Goal: Task Accomplishment & Management: Use online tool/utility

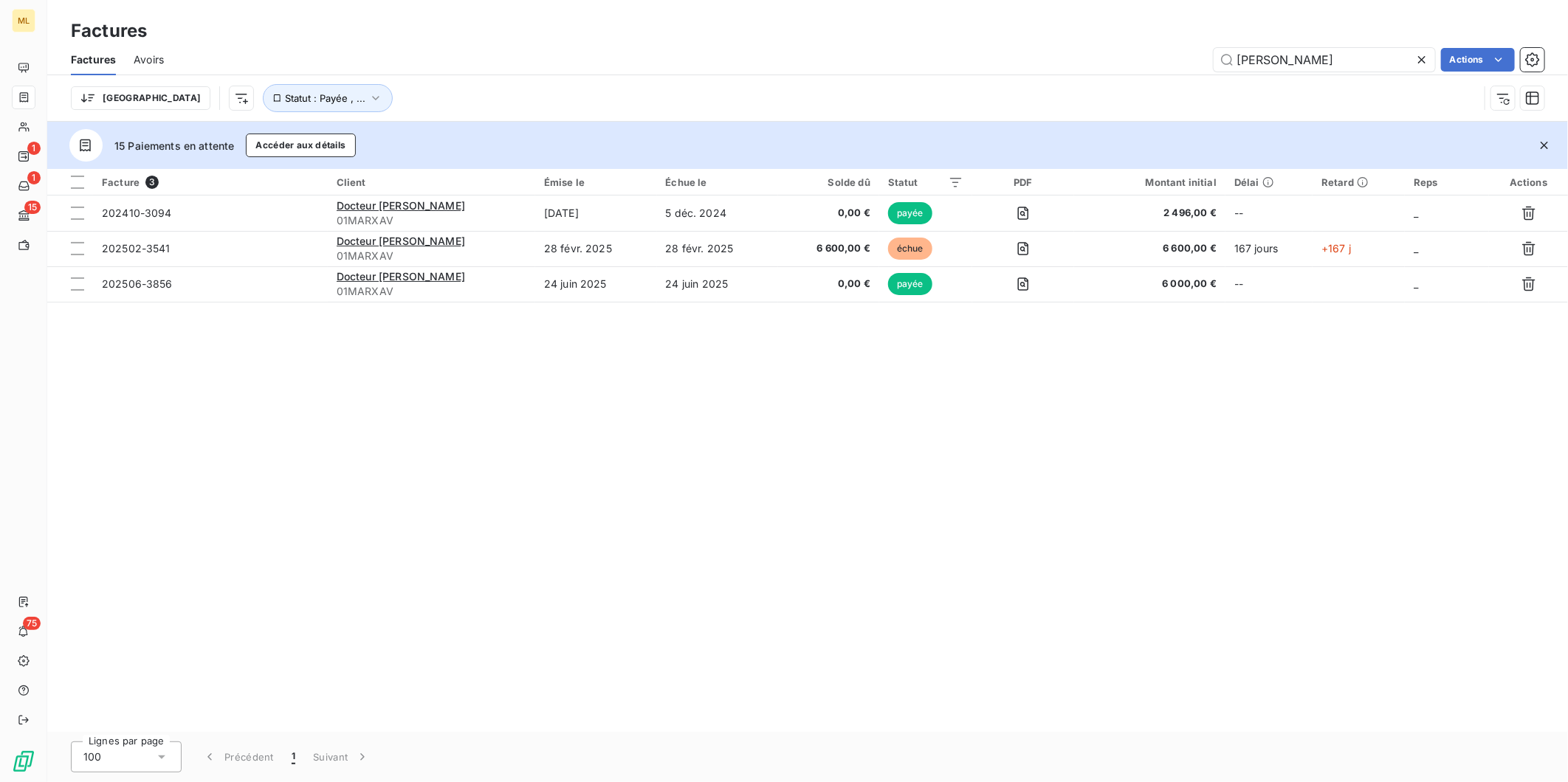
click at [149, 54] on span "Avoirs" at bounding box center [149, 59] width 31 height 14
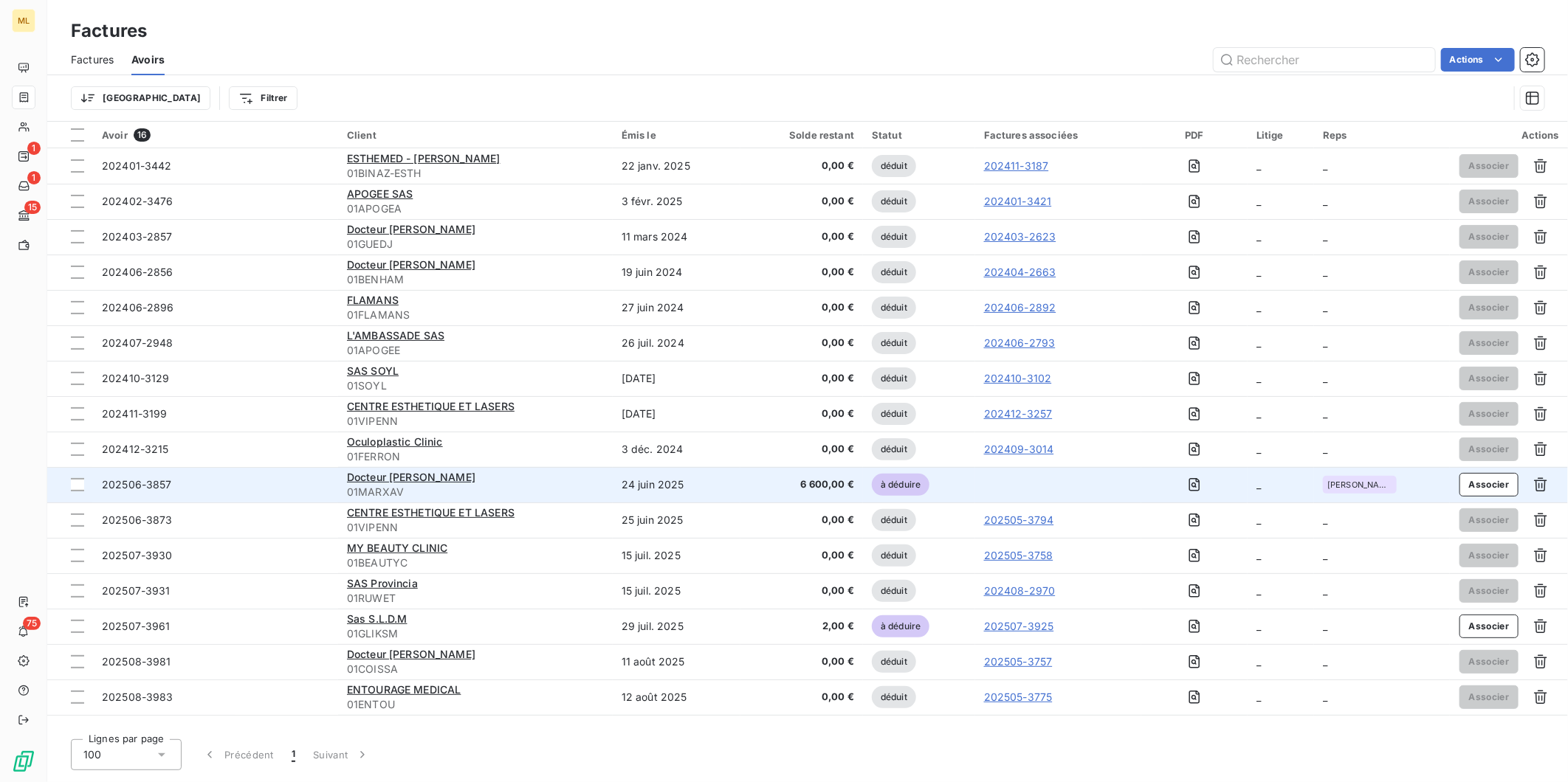
click at [978, 487] on td at bounding box center [1058, 484] width 166 height 35
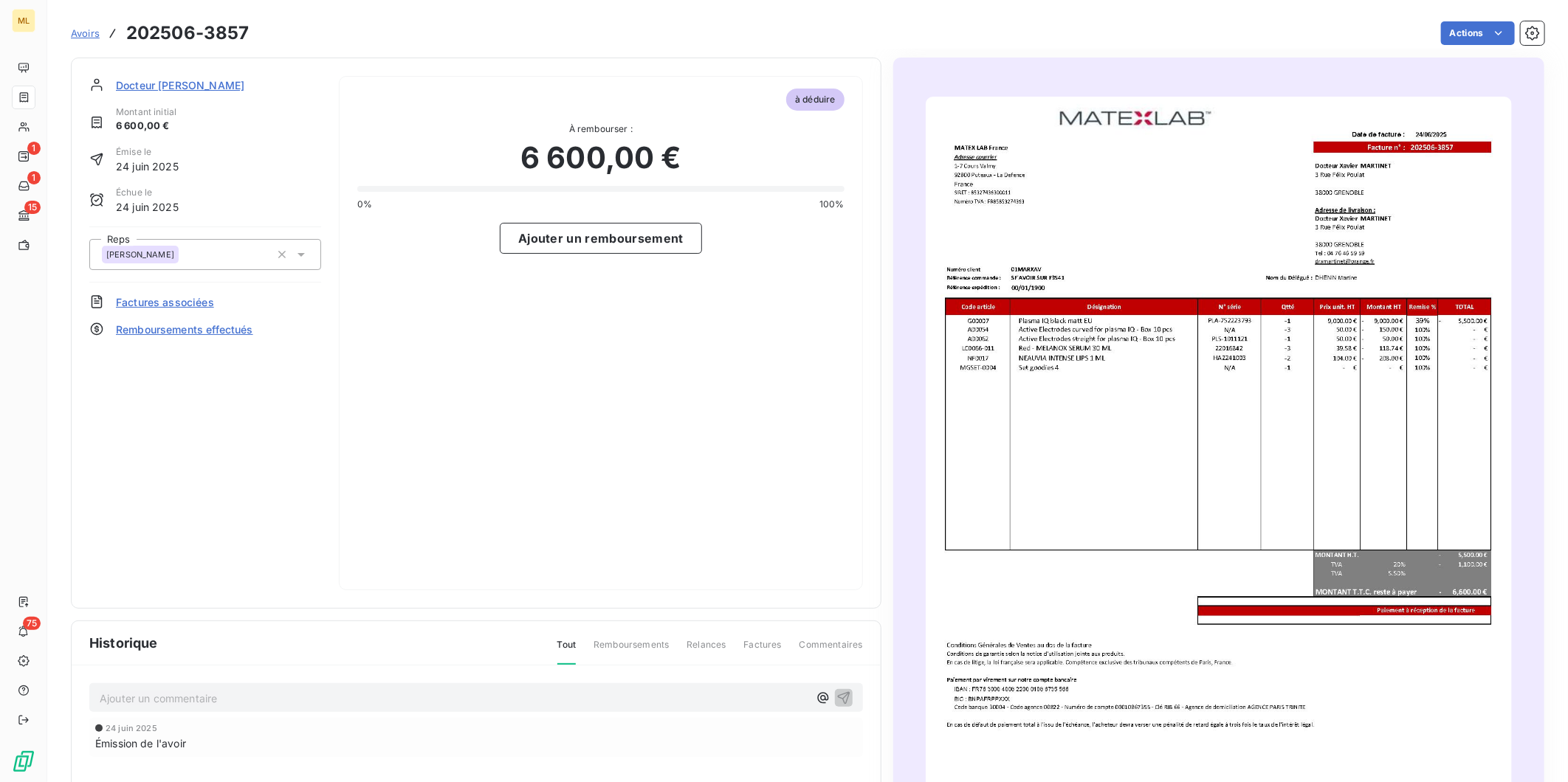
click at [186, 297] on span "Factures associées" at bounding box center [165, 302] width 98 height 15
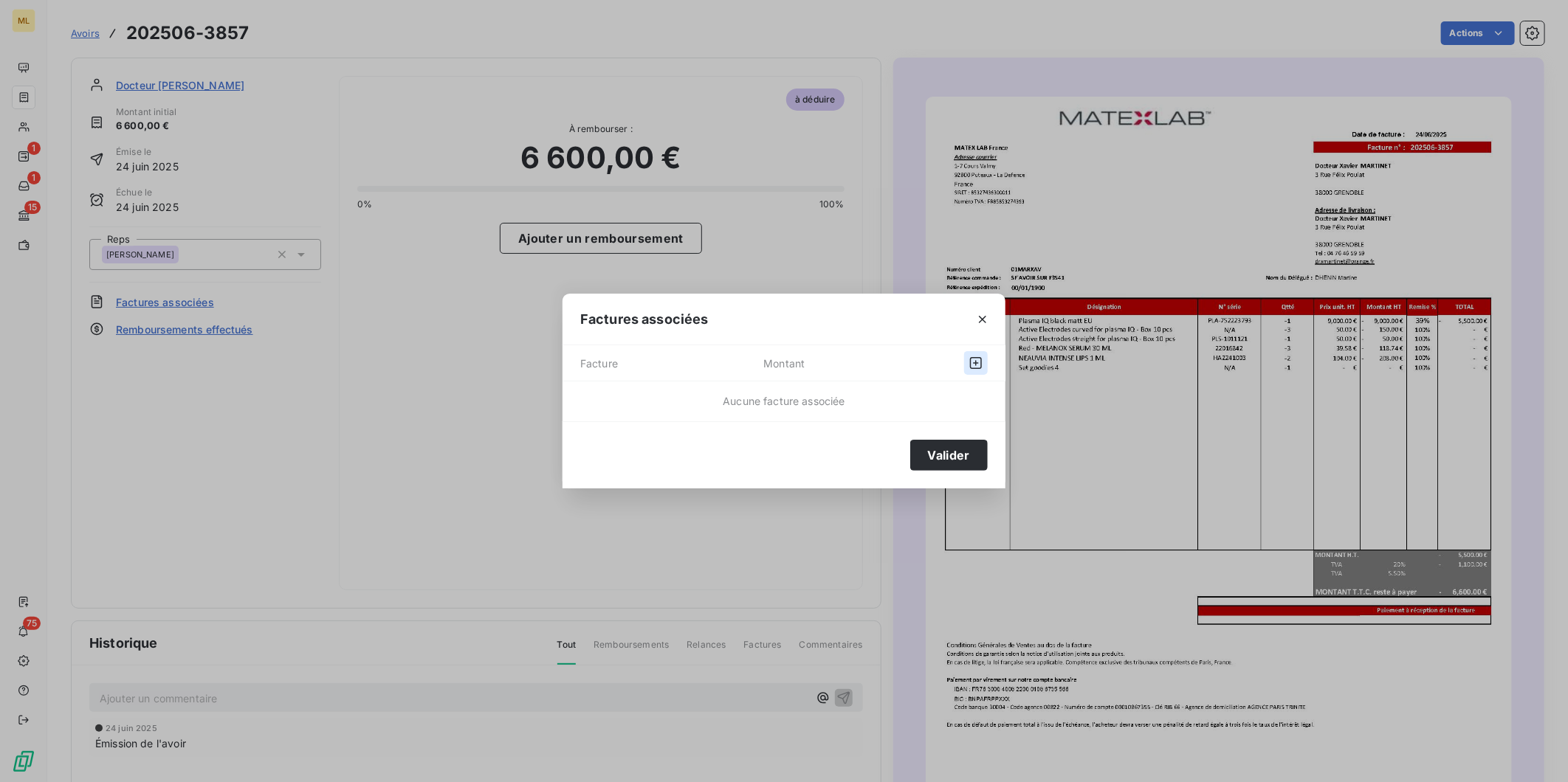
click at [979, 364] on icon "button" at bounding box center [976, 362] width 14 height 14
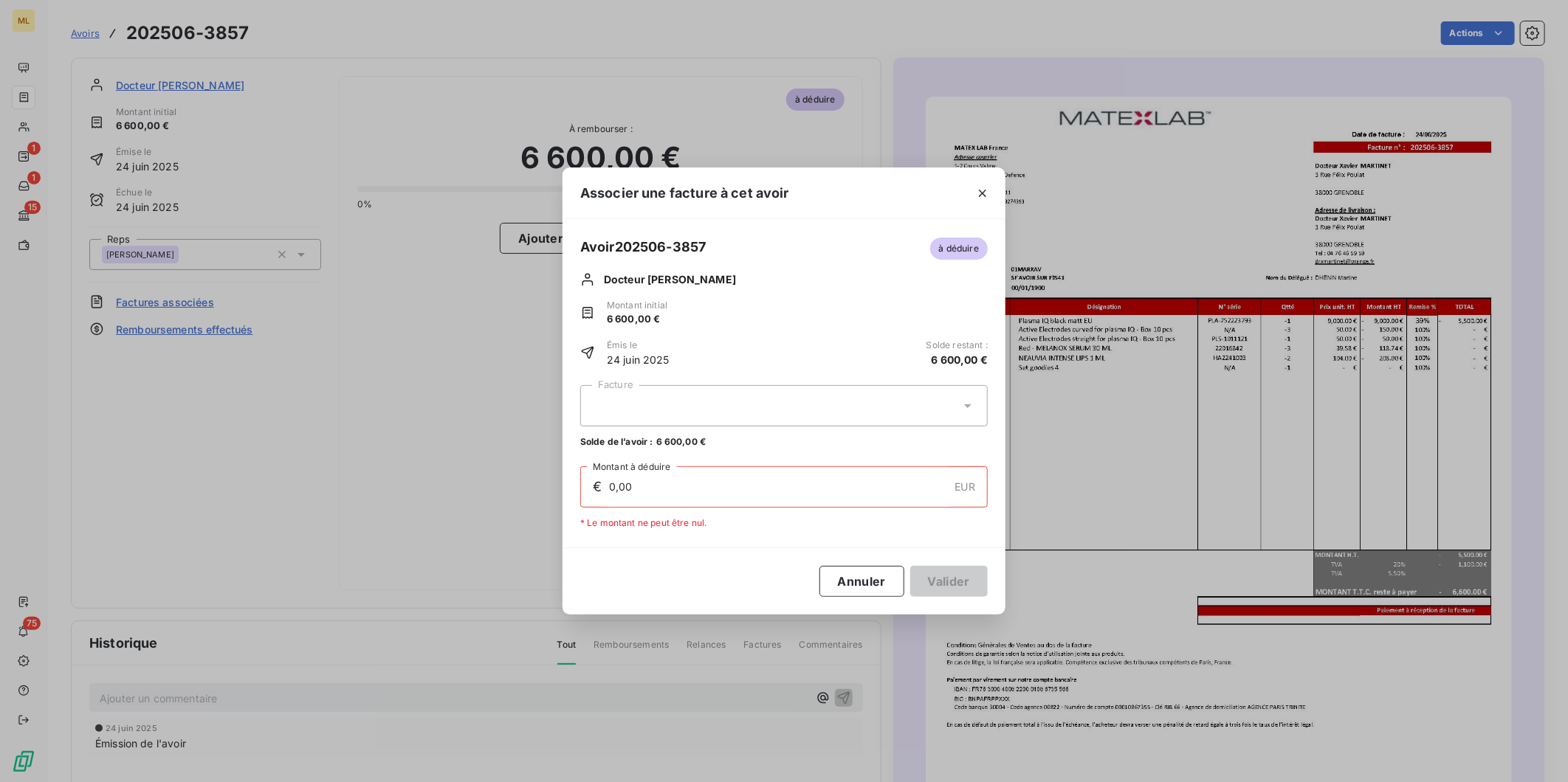
click at [851, 394] on div at bounding box center [783, 405] width 407 height 41
click at [809, 436] on div "202502-3541 6 600,00 €" at bounding box center [784, 442] width 390 height 14
type input "6 600,00"
click at [948, 580] on button "Valider" at bounding box center [948, 582] width 77 height 31
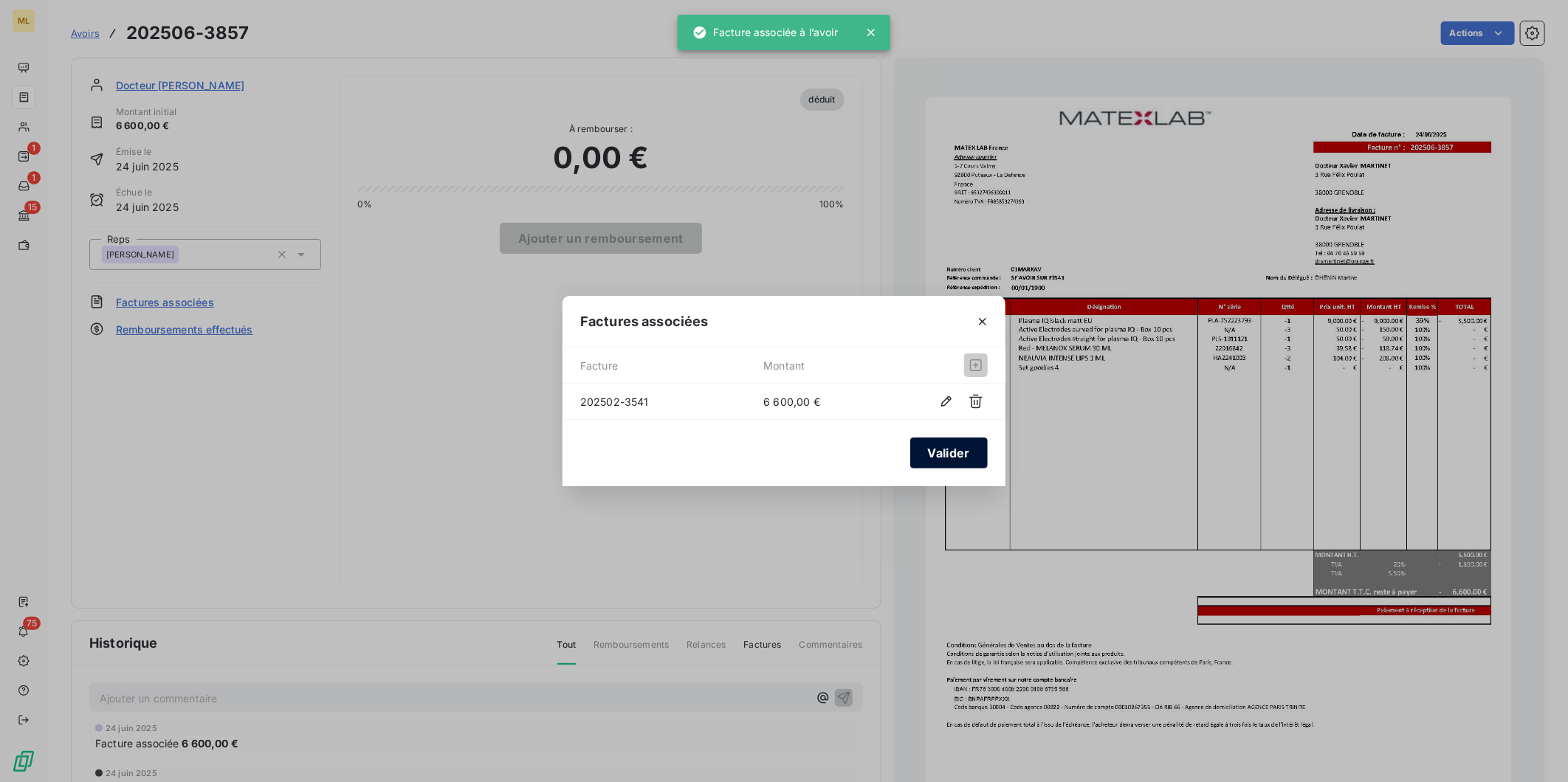
click at [940, 447] on button "Valider" at bounding box center [948, 453] width 77 height 31
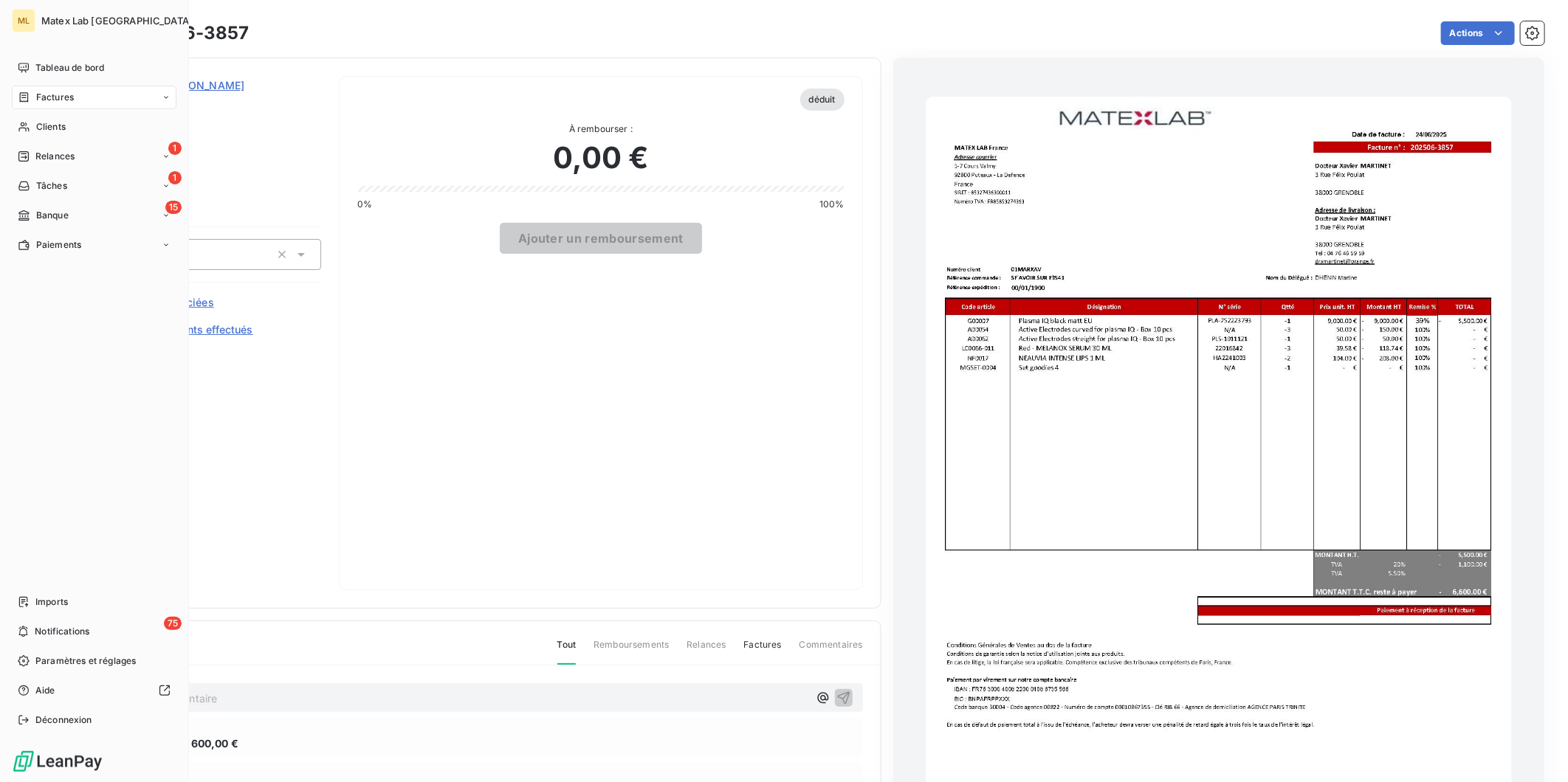
click at [71, 93] on span "Factures" at bounding box center [54, 97] width 37 height 13
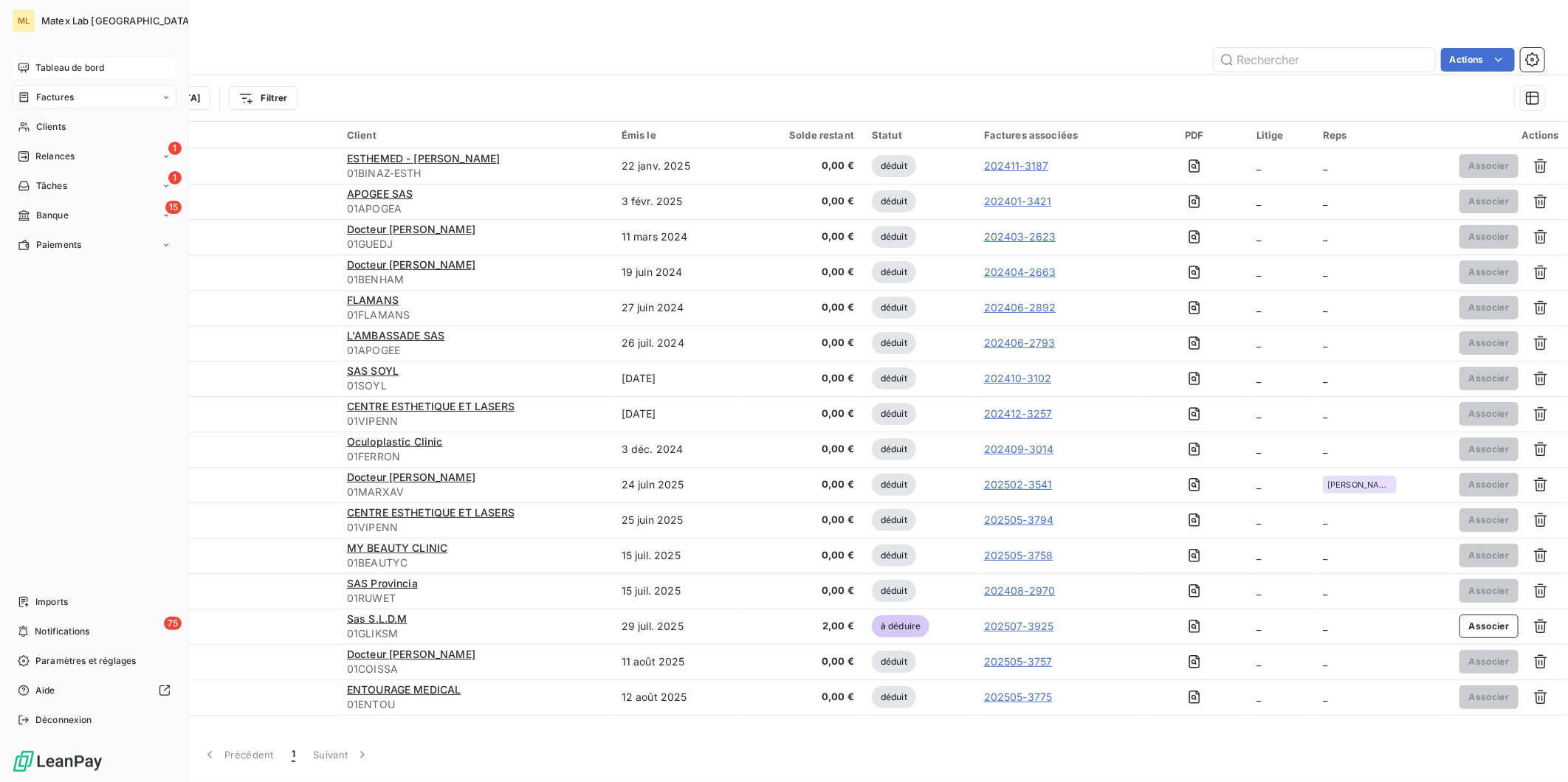
click at [61, 63] on span "Tableau de bord" at bounding box center [70, 68] width 69 height 13
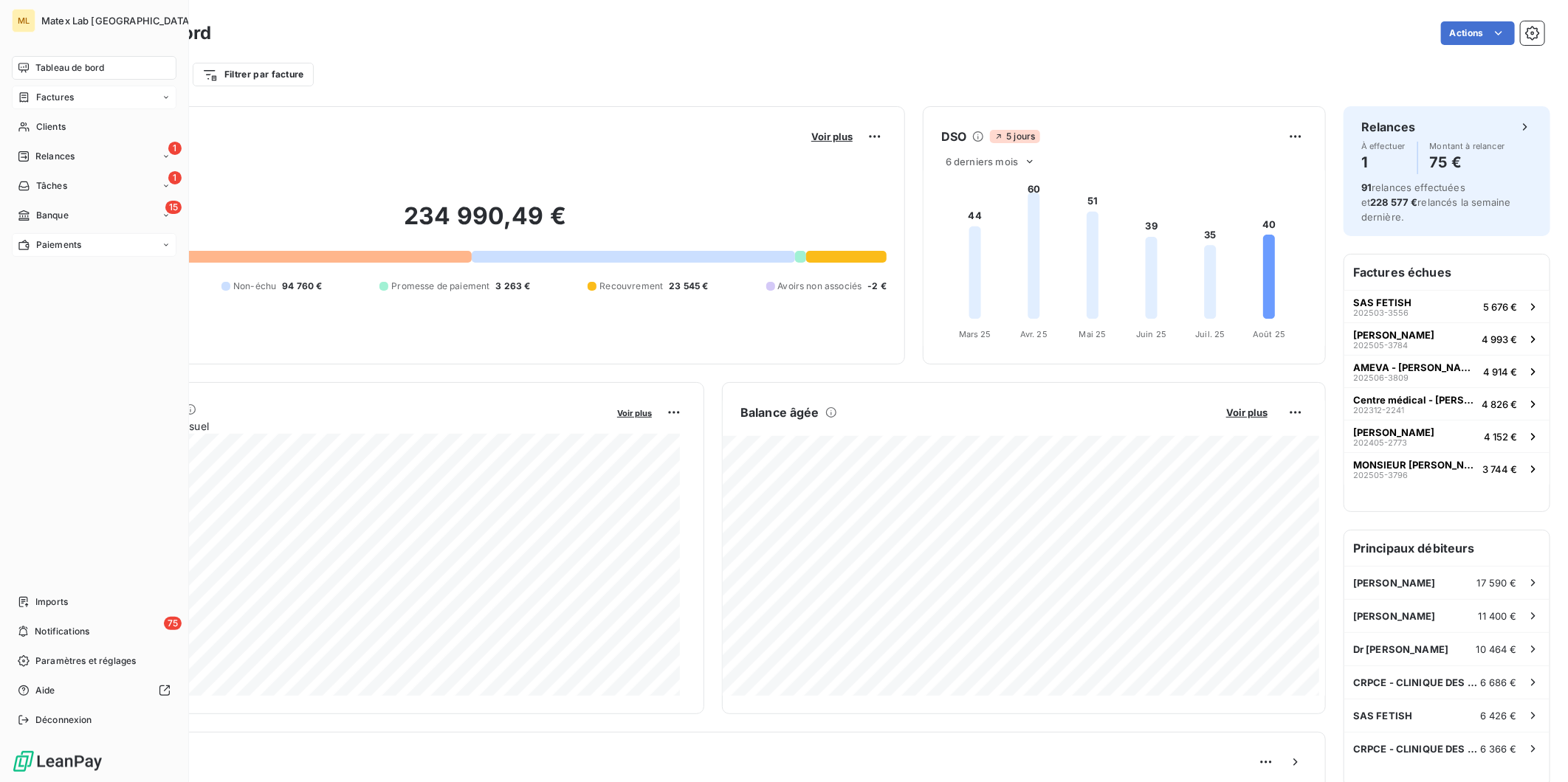
click at [74, 246] on span "Paiements" at bounding box center [58, 245] width 45 height 13
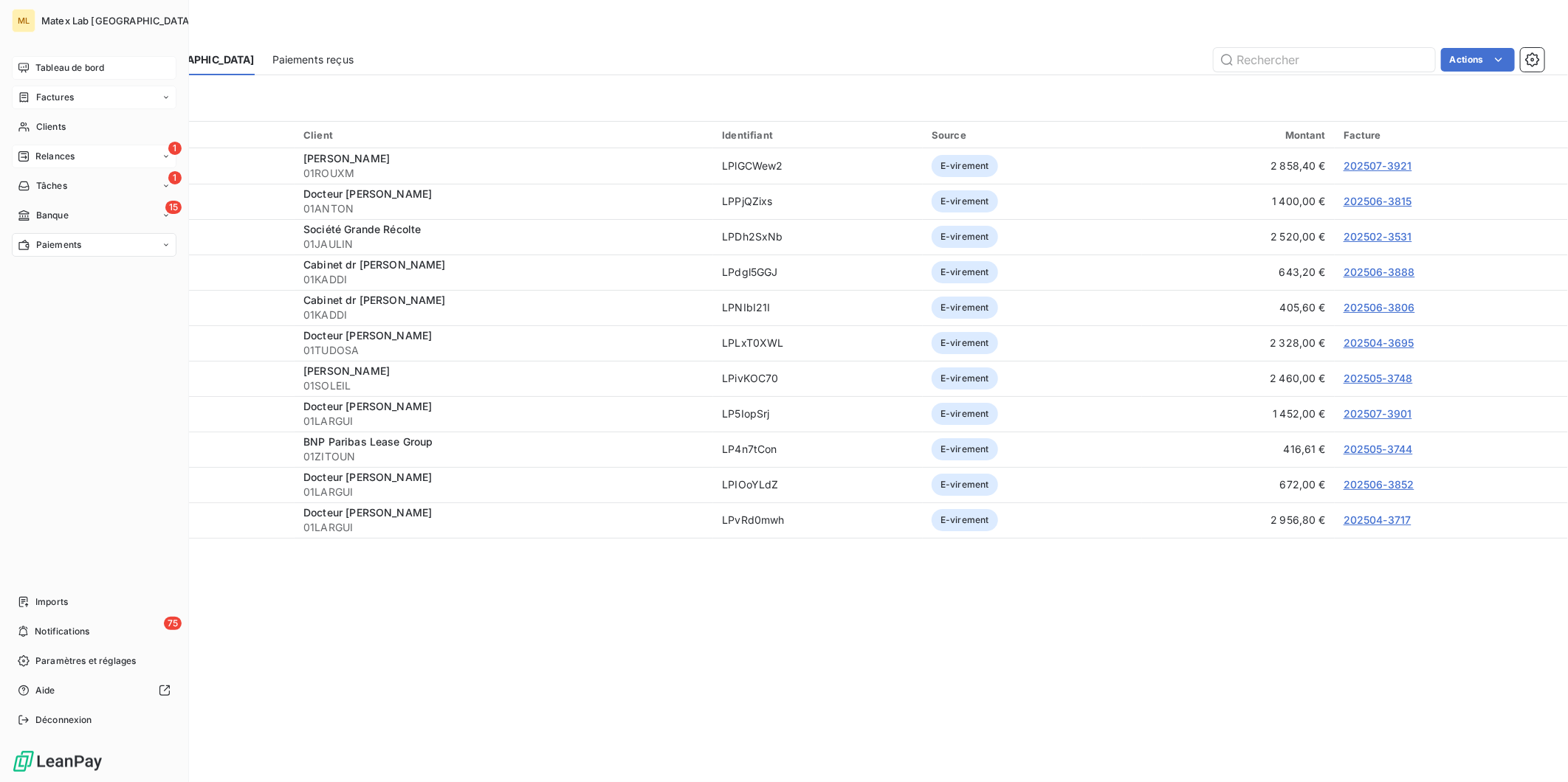
click at [64, 150] on span "Relances" at bounding box center [54, 156] width 39 height 13
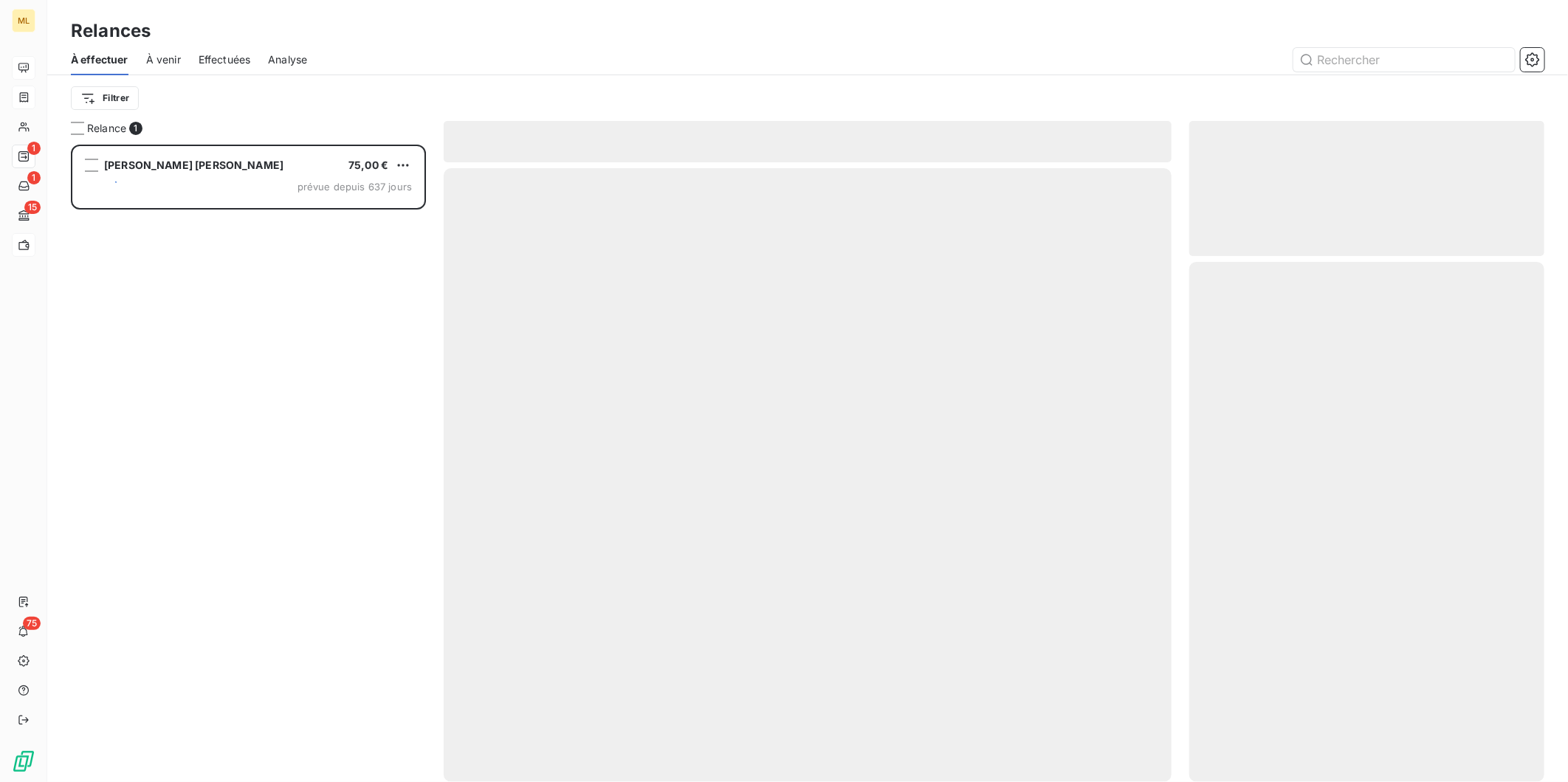
scroll to position [625, 342]
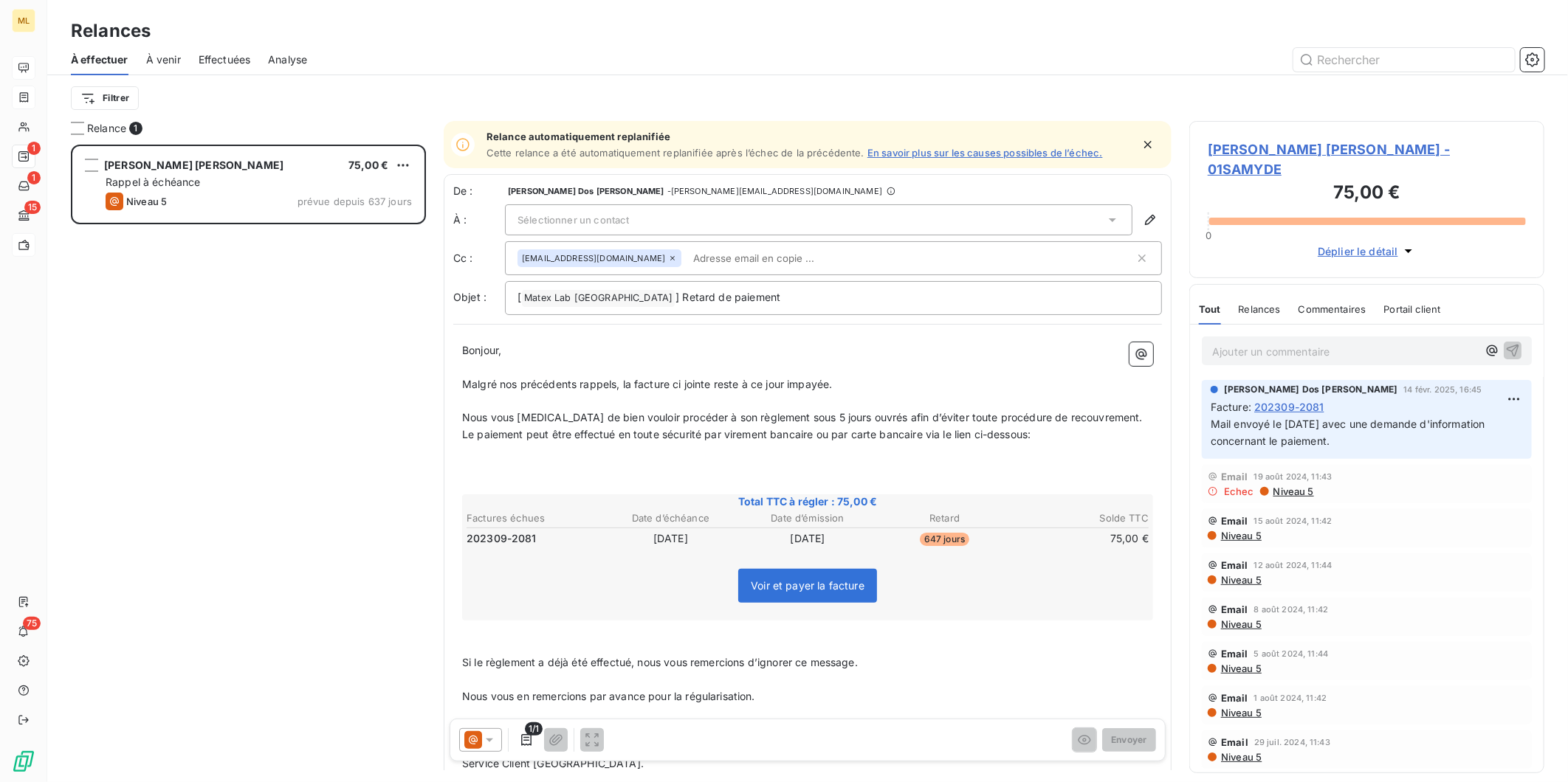
click at [148, 62] on span "À venir" at bounding box center [163, 59] width 34 height 14
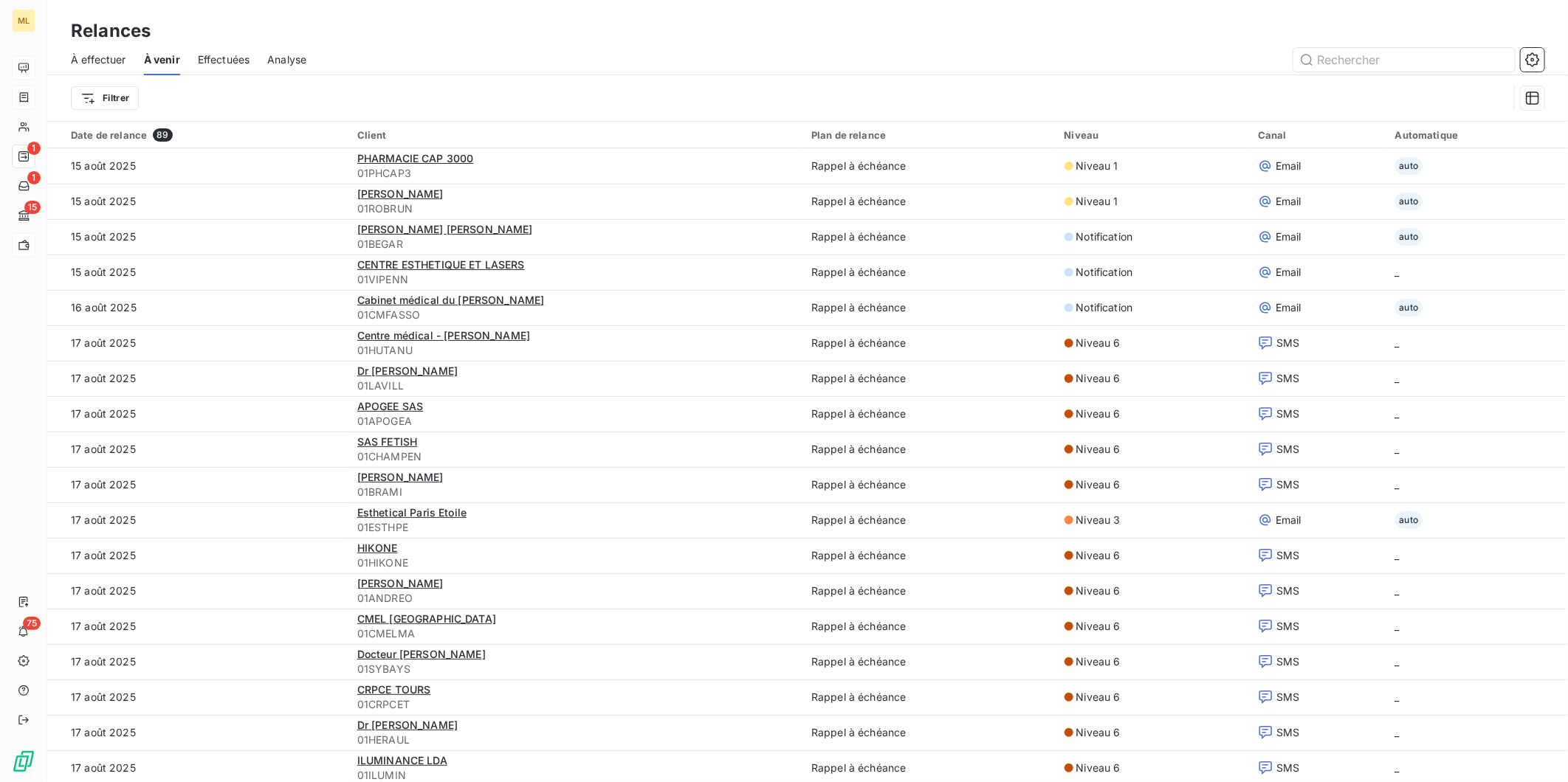
click at [220, 57] on span "Effectuées" at bounding box center [223, 59] width 52 height 14
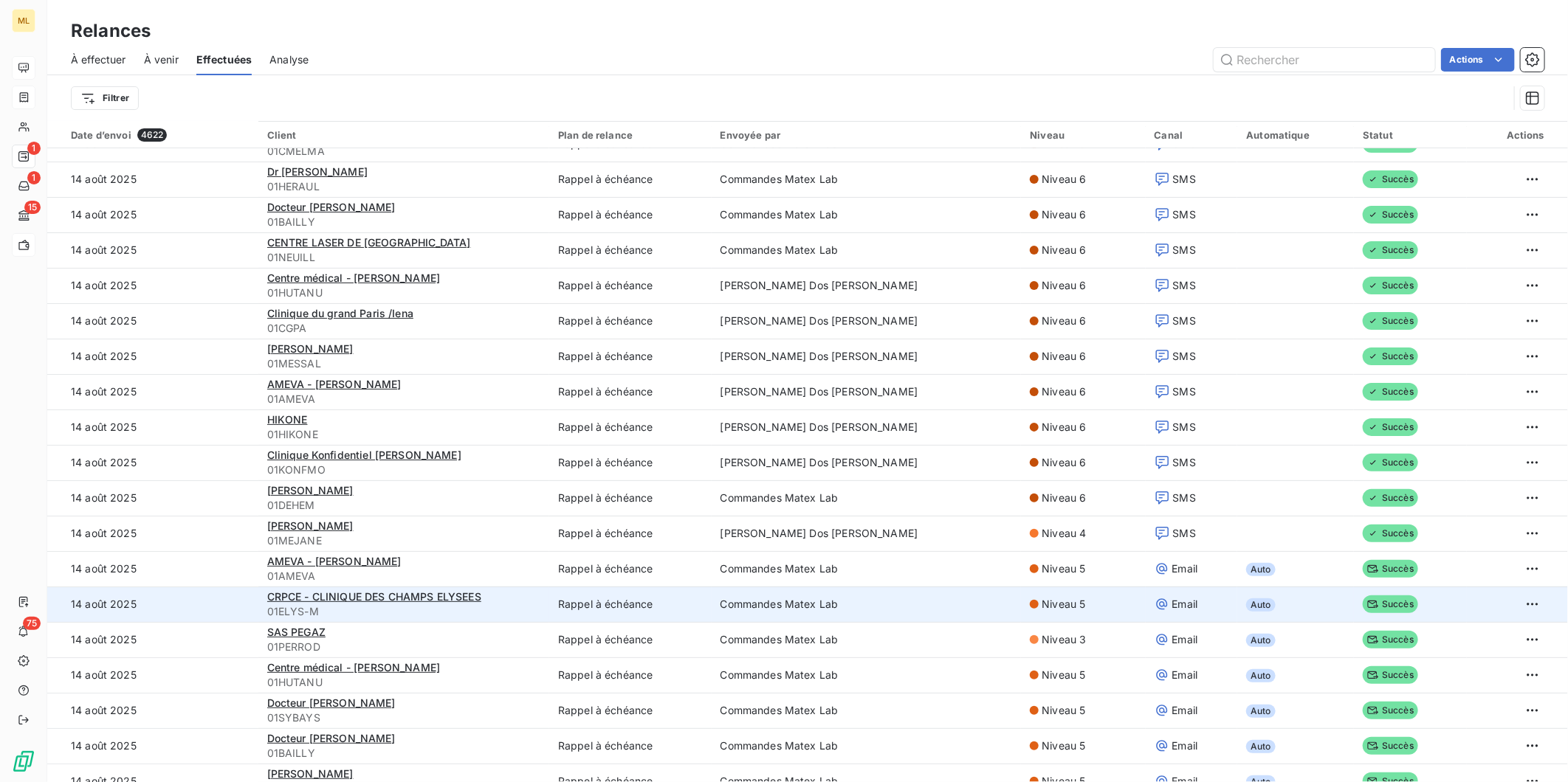
scroll to position [246, 0]
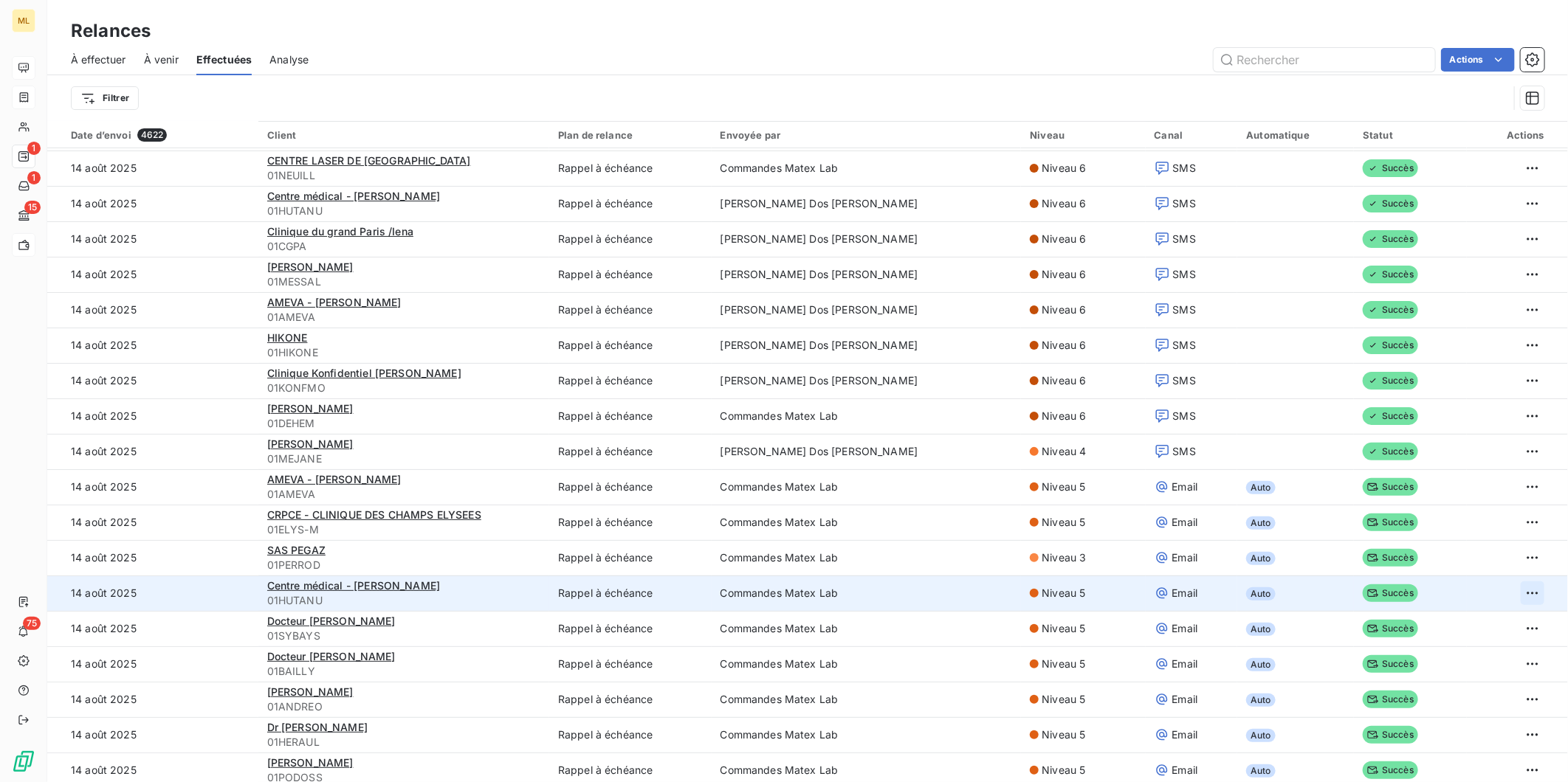
click at [1514, 592] on html "ML 1 1 15 75 Relances À effectuer À venir Effectuées Analyse Actions Filtrer Da…" at bounding box center [784, 391] width 1568 height 782
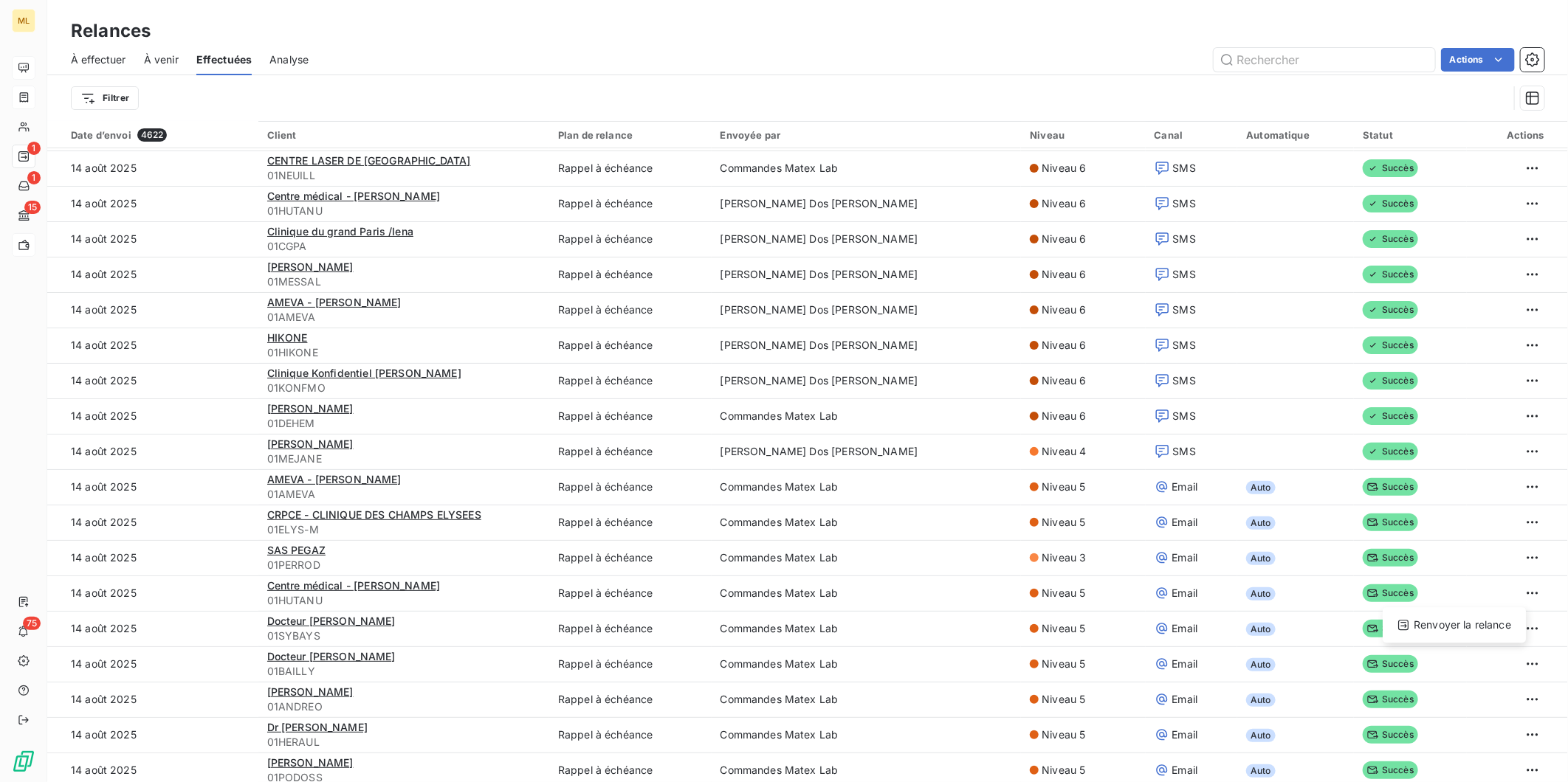
click at [1091, 594] on html "ML 1 1 15 75 Relances À effectuer À venir Effectuées Analyse Actions Filtrer Da…" at bounding box center [784, 391] width 1568 height 782
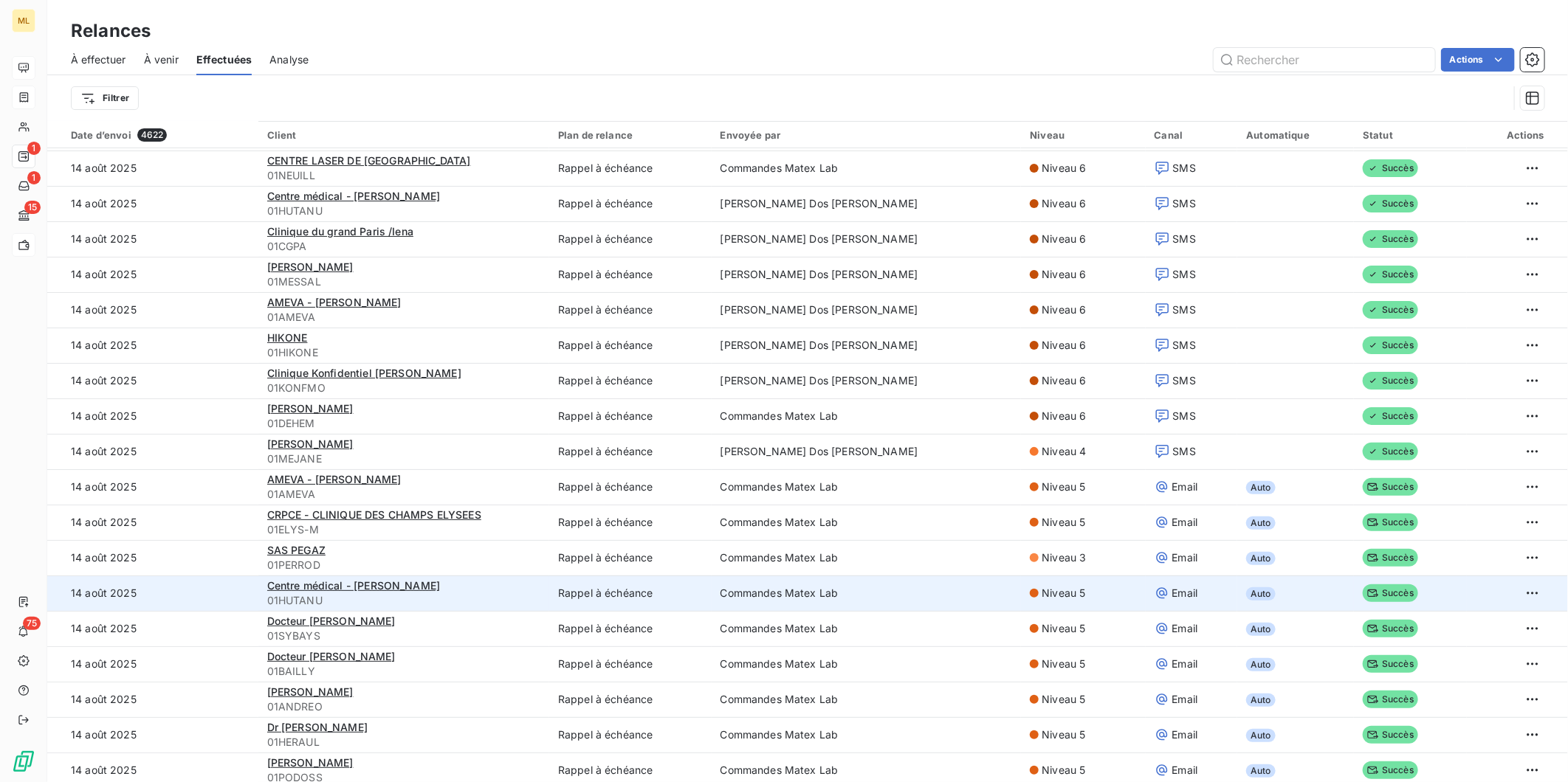
click at [1042, 592] on span "Niveau 5" at bounding box center [1063, 593] width 44 height 14
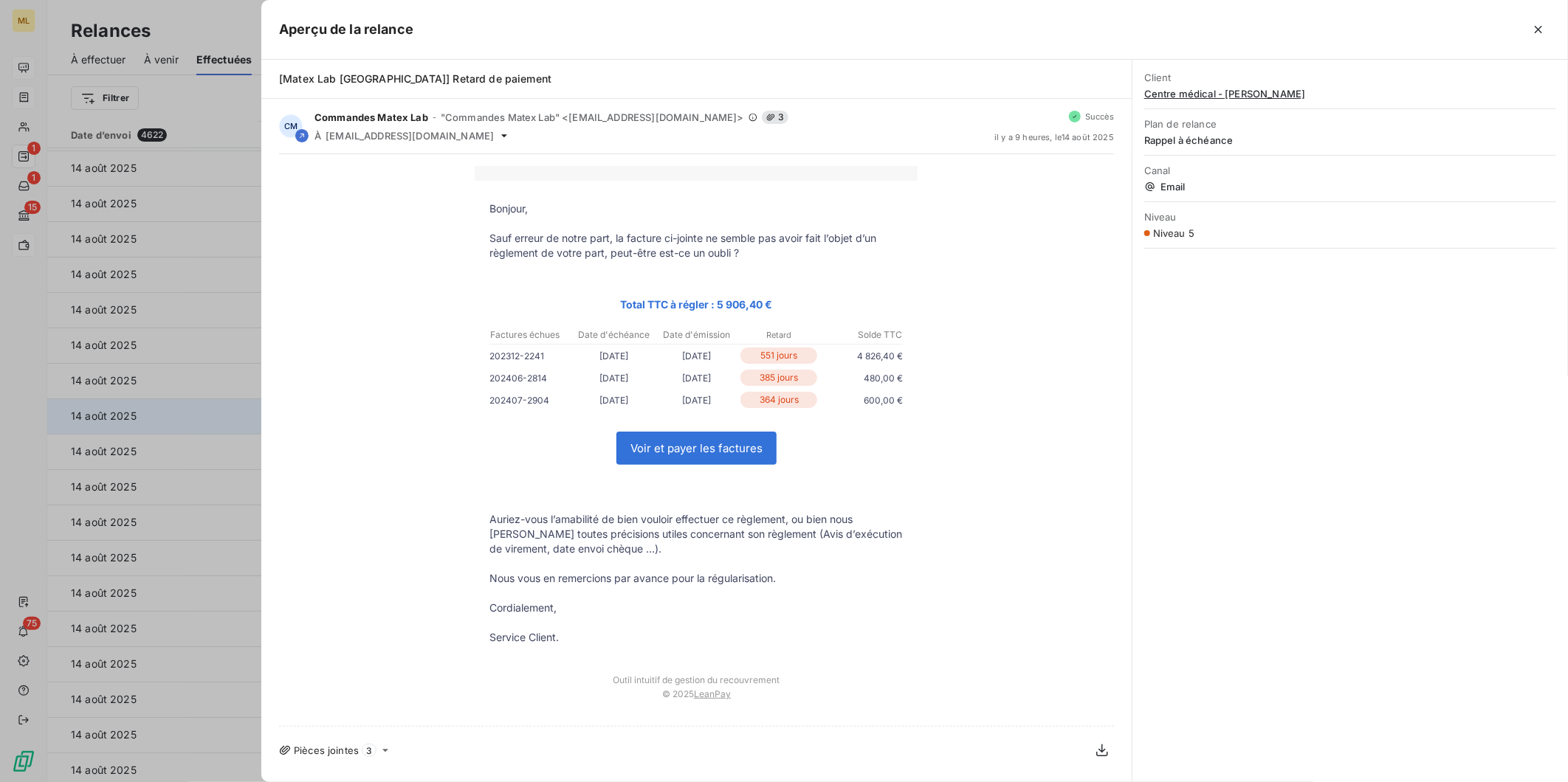
drag, startPoint x: 225, startPoint y: 394, endPoint x: 227, endPoint y: 403, distance: 9.2
click at [225, 395] on div at bounding box center [784, 391] width 1568 height 782
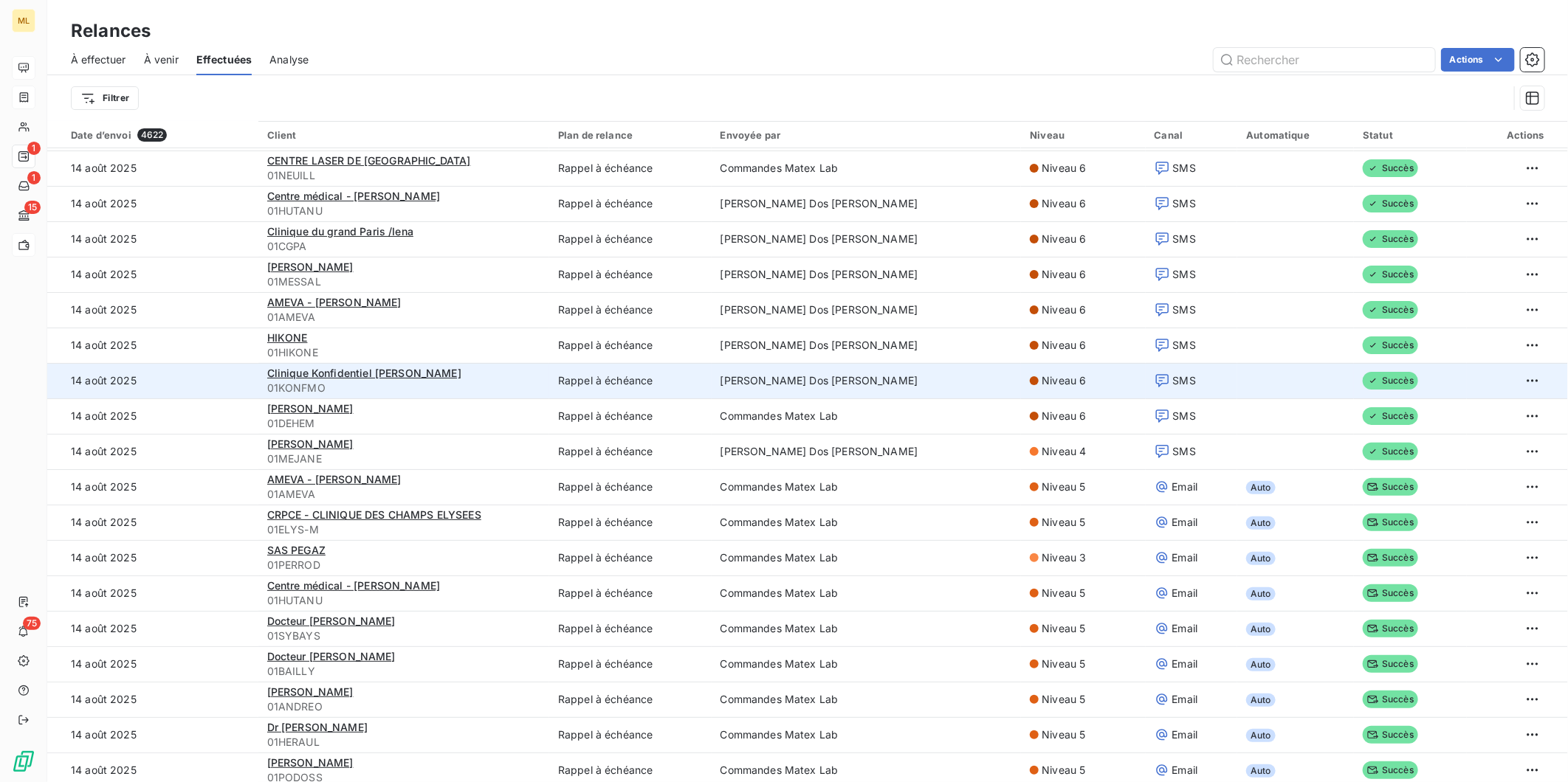
scroll to position [164, 0]
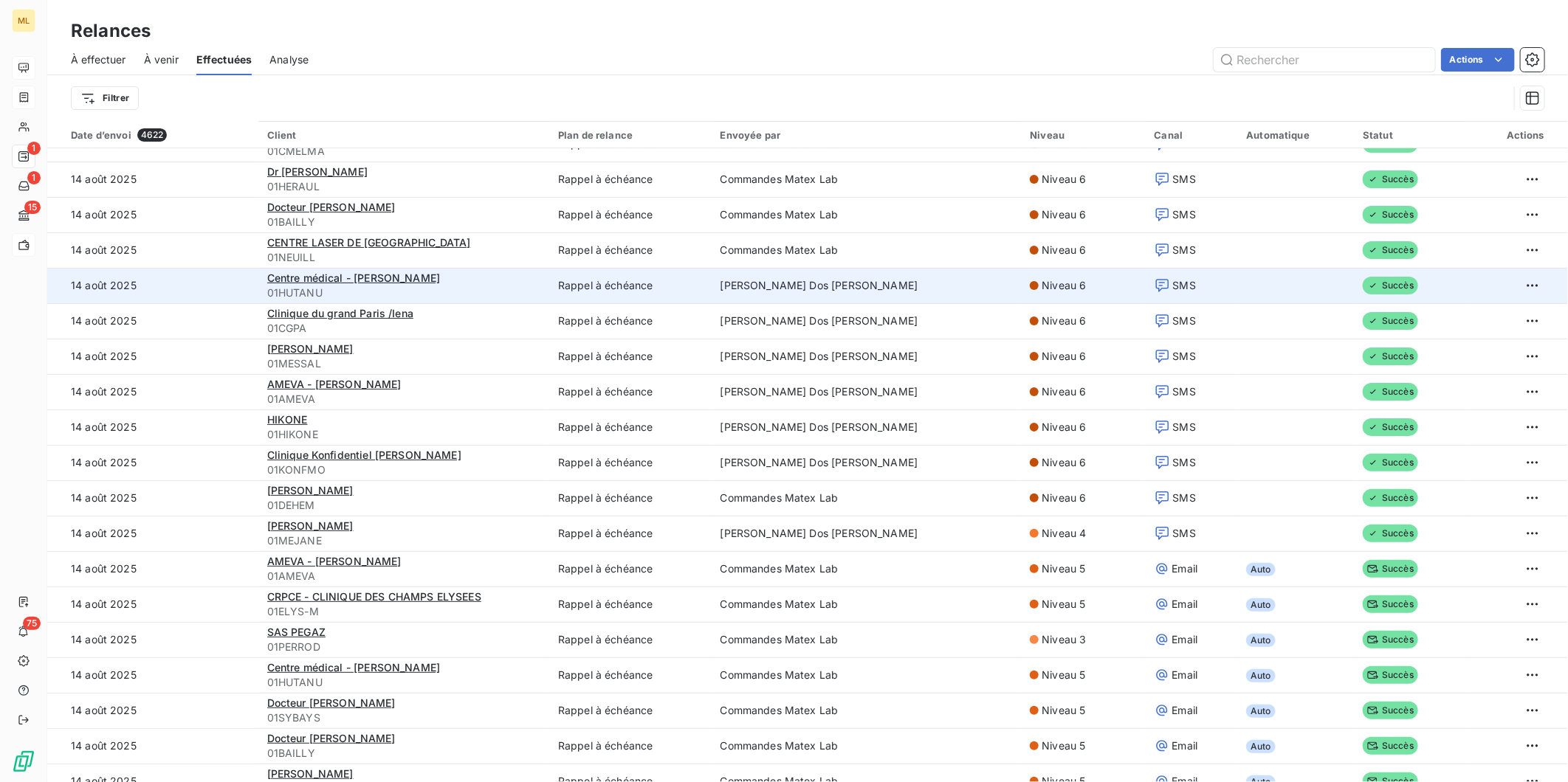
click at [1173, 280] on span "SMS" at bounding box center [1185, 285] width 23 height 14
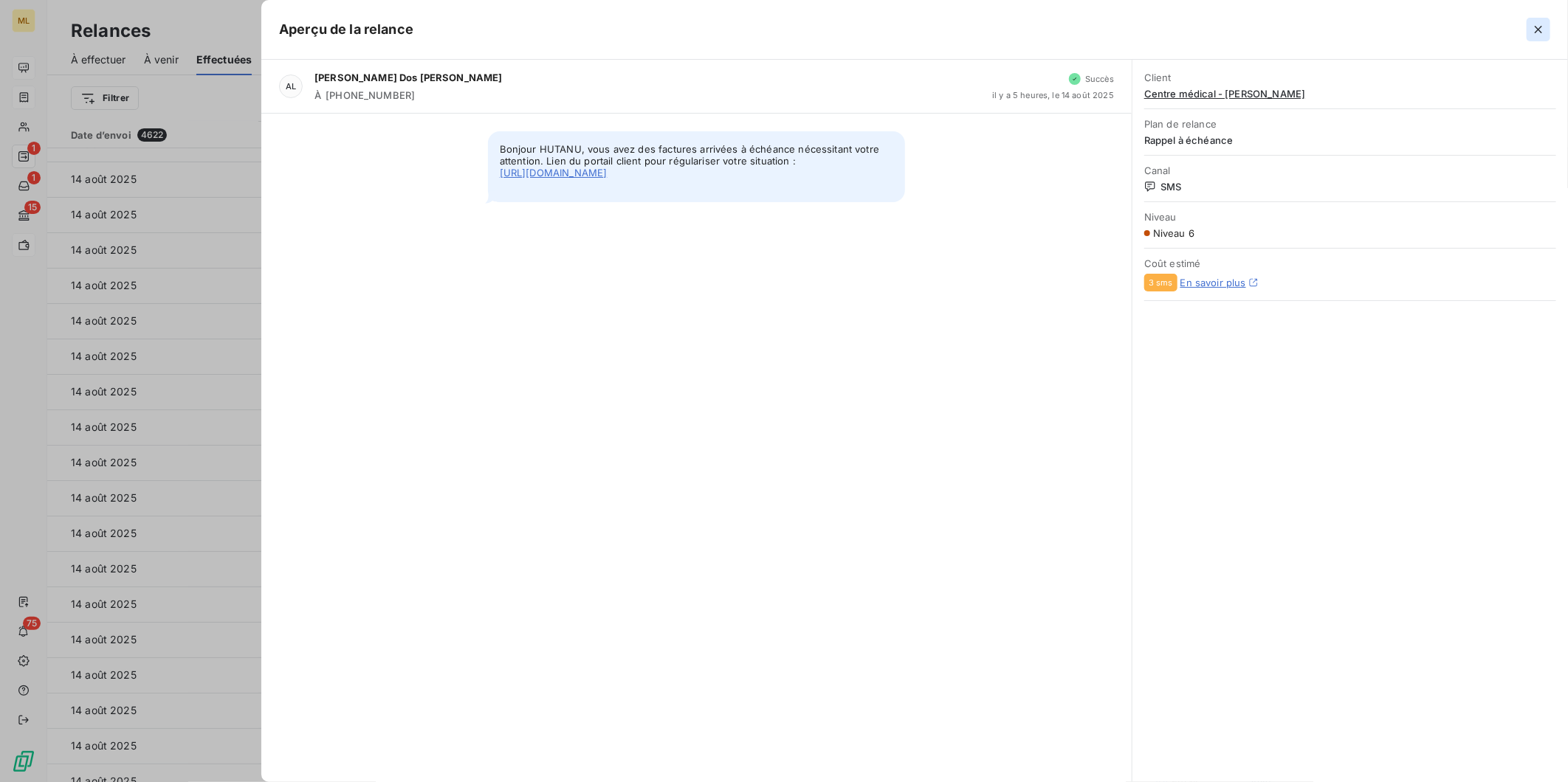
click at [1534, 30] on icon "button" at bounding box center [1537, 29] width 14 height 14
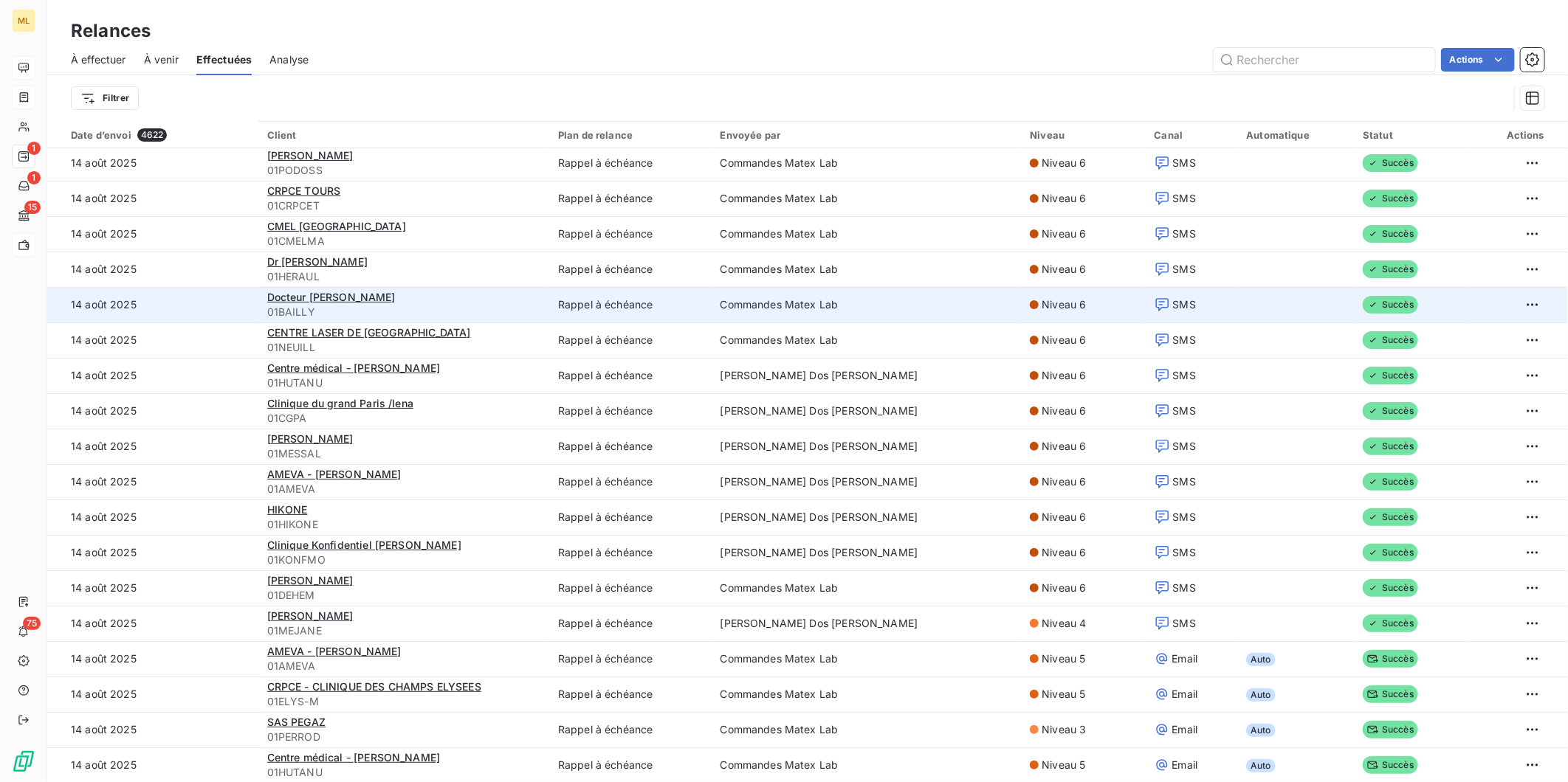
scroll to position [0, 0]
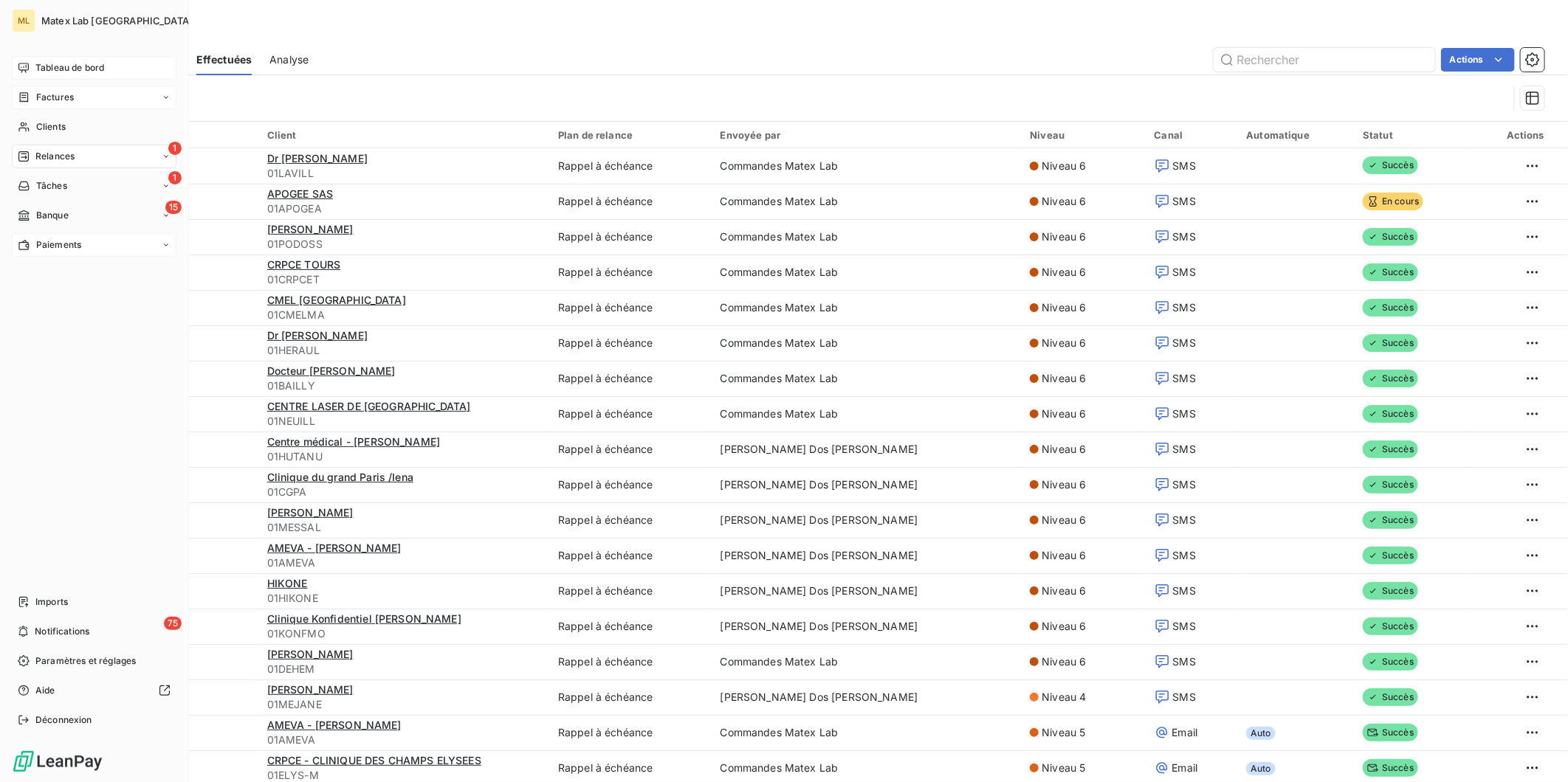
click at [54, 67] on span "Tableau de bord" at bounding box center [70, 68] width 69 height 13
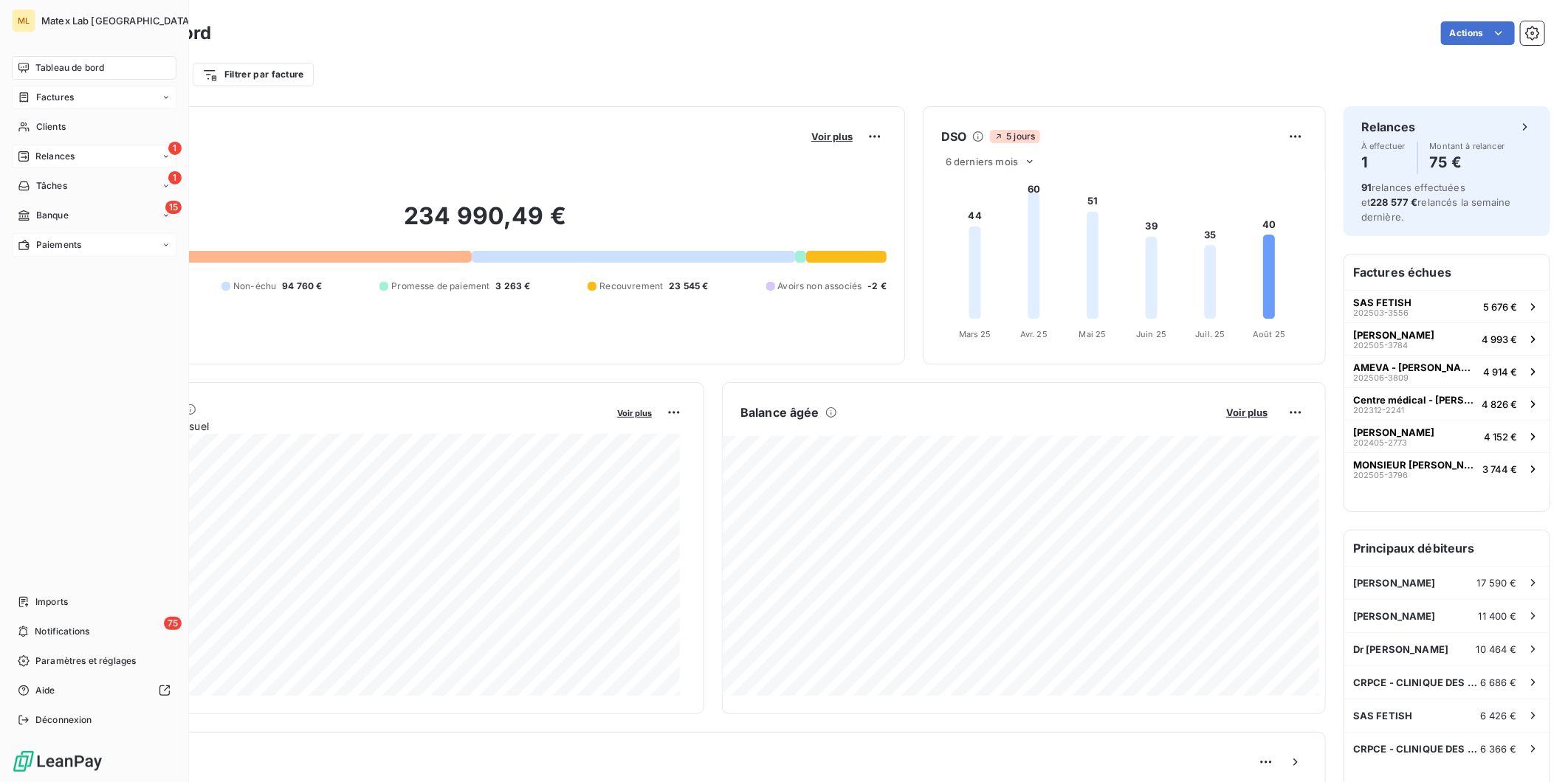
click at [61, 249] on span "Paiements" at bounding box center [58, 245] width 45 height 13
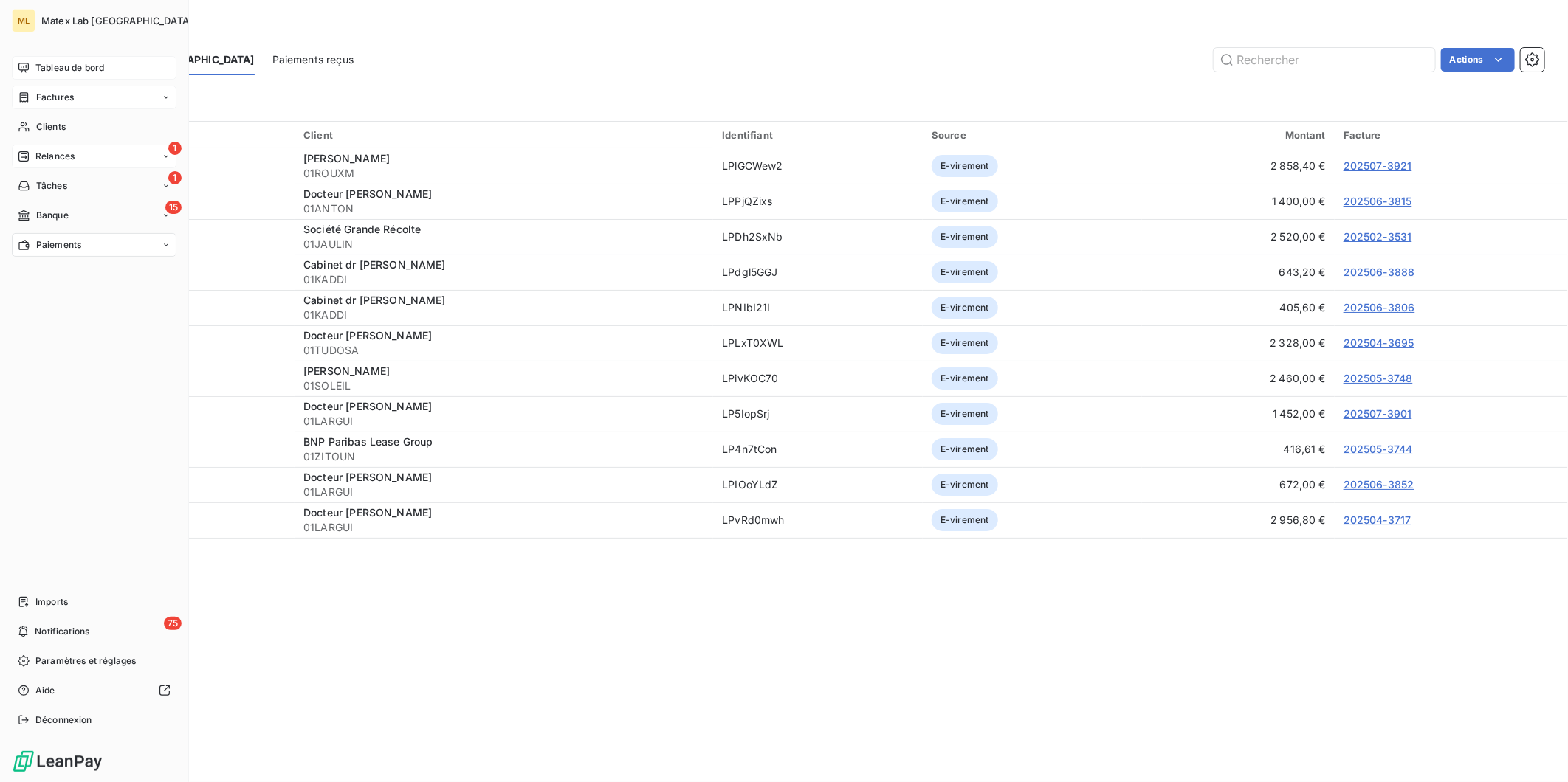
click at [67, 92] on span "Factures" at bounding box center [54, 97] width 37 height 13
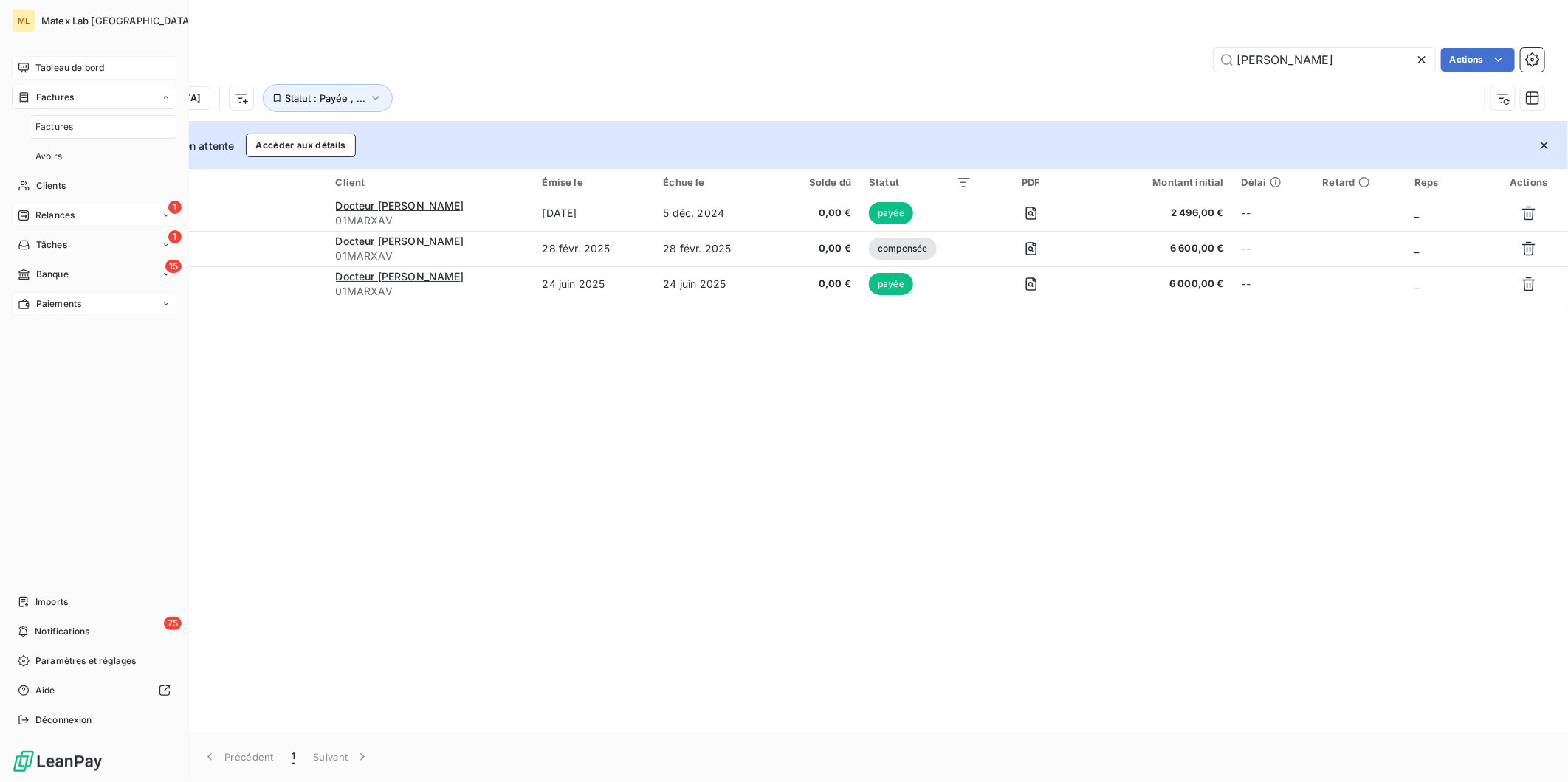
click at [84, 69] on span "Tableau de bord" at bounding box center [70, 68] width 69 height 13
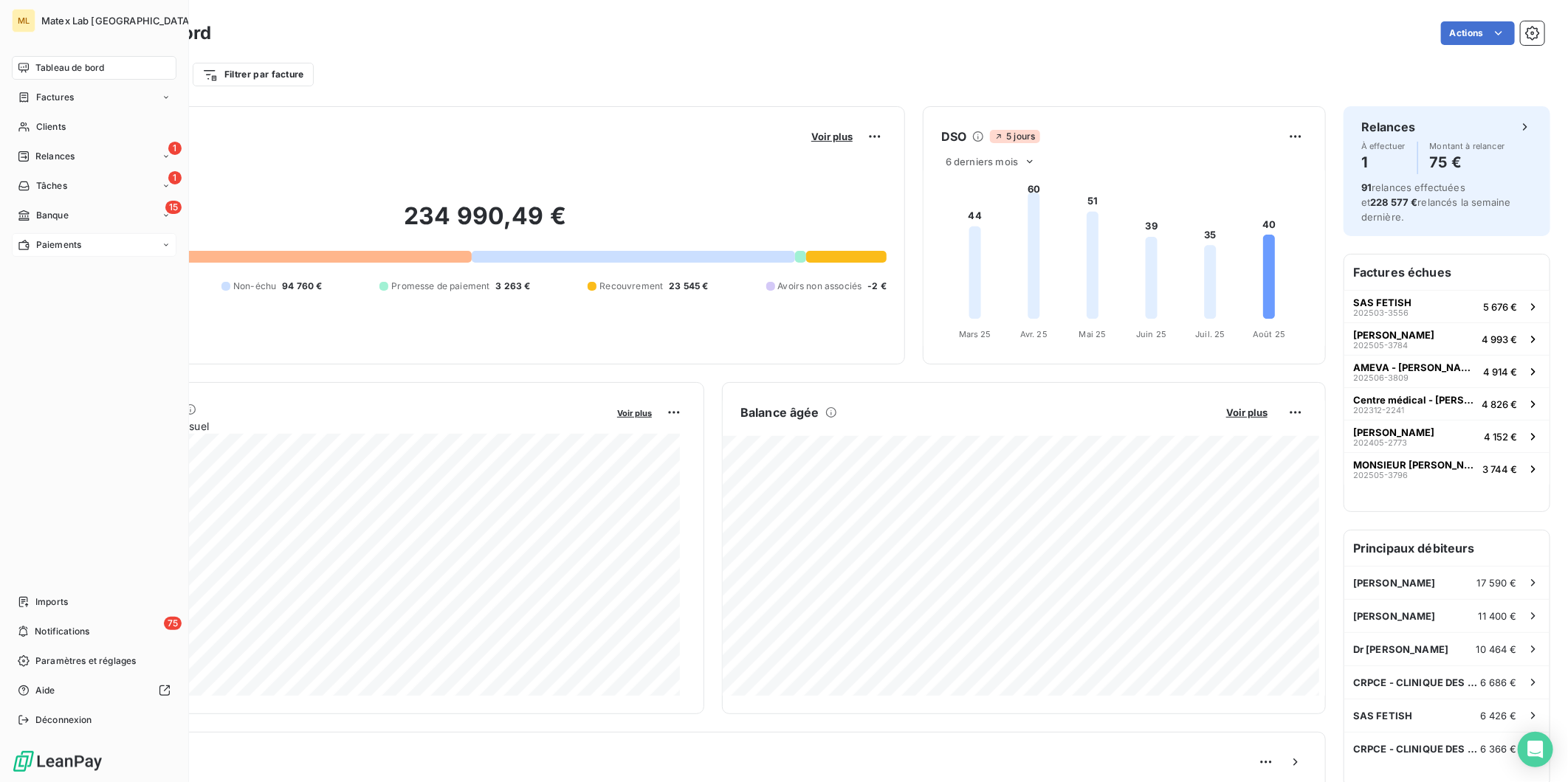
click at [60, 244] on span "Paiements" at bounding box center [58, 245] width 45 height 13
